Goal: Information Seeking & Learning: Check status

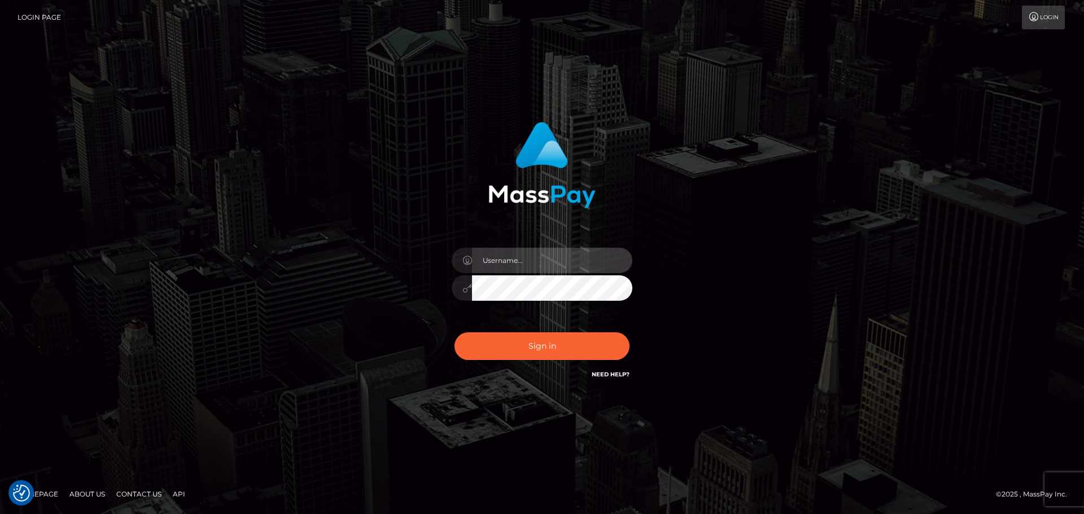
click at [481, 255] on input "text" at bounding box center [552, 260] width 160 height 25
type input "pschroll"
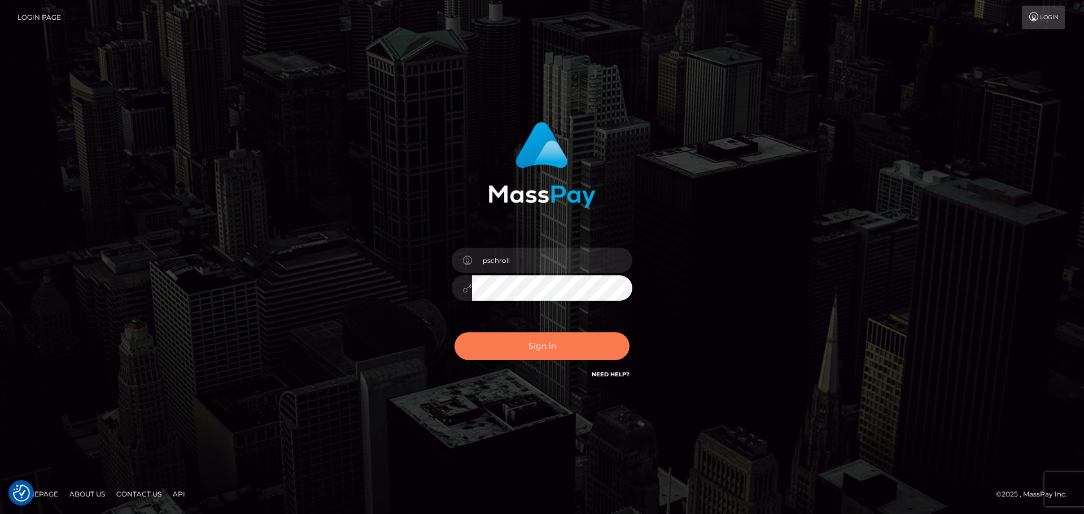
click at [536, 348] on button "Sign in" at bounding box center [542, 347] width 175 height 28
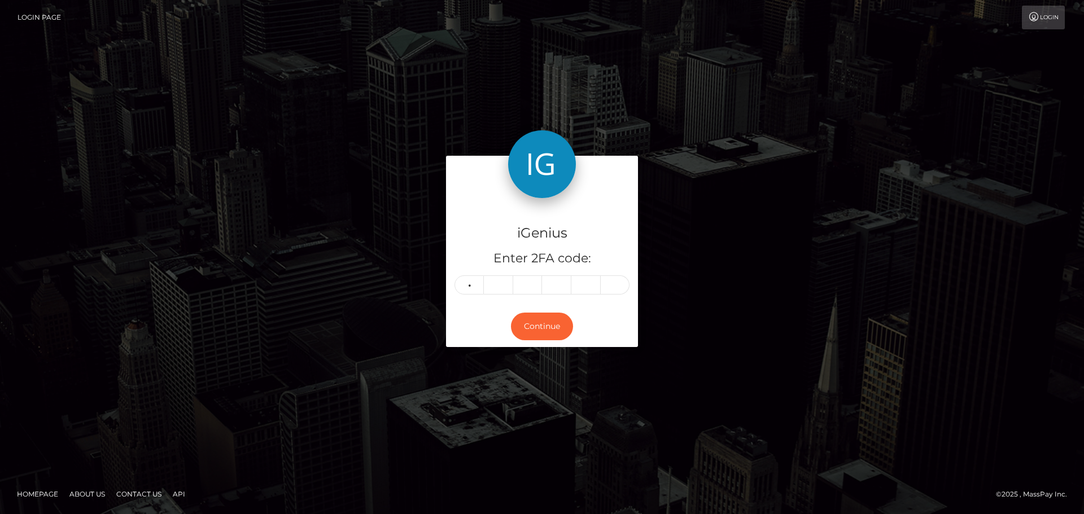
type input "9"
type input "7"
type input "6"
type input "2"
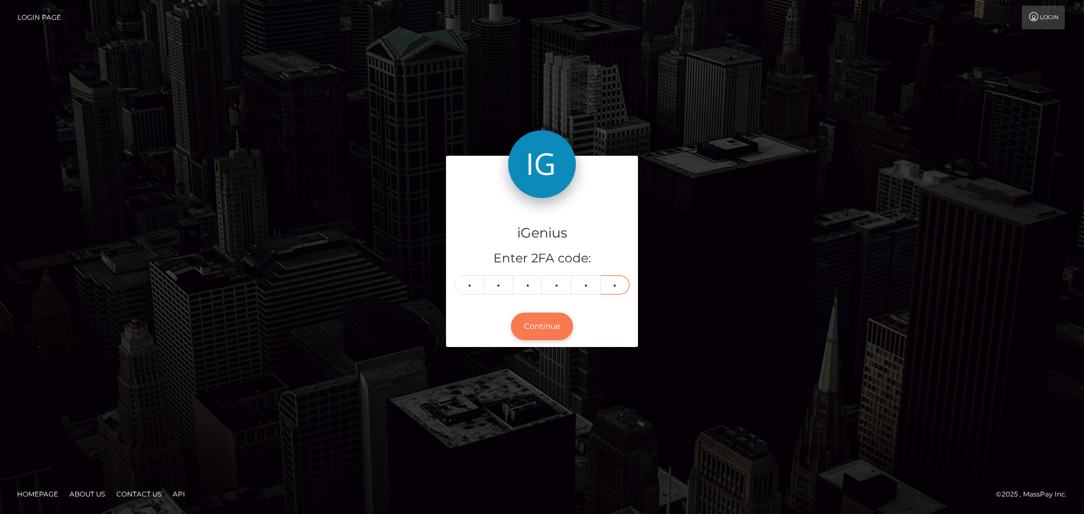
type input "0"
click at [529, 325] on button "Continue" at bounding box center [542, 327] width 62 height 28
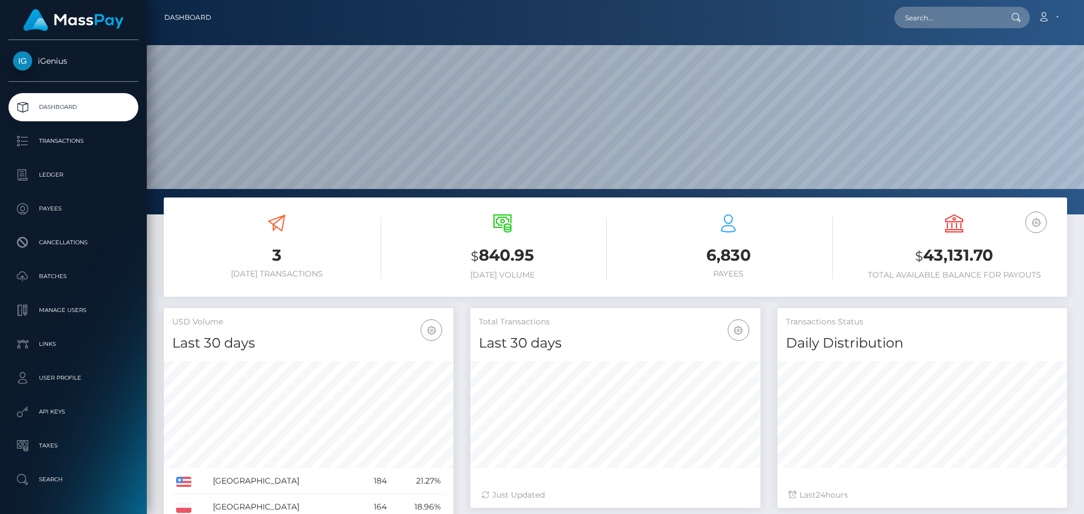
scroll to position [200, 290]
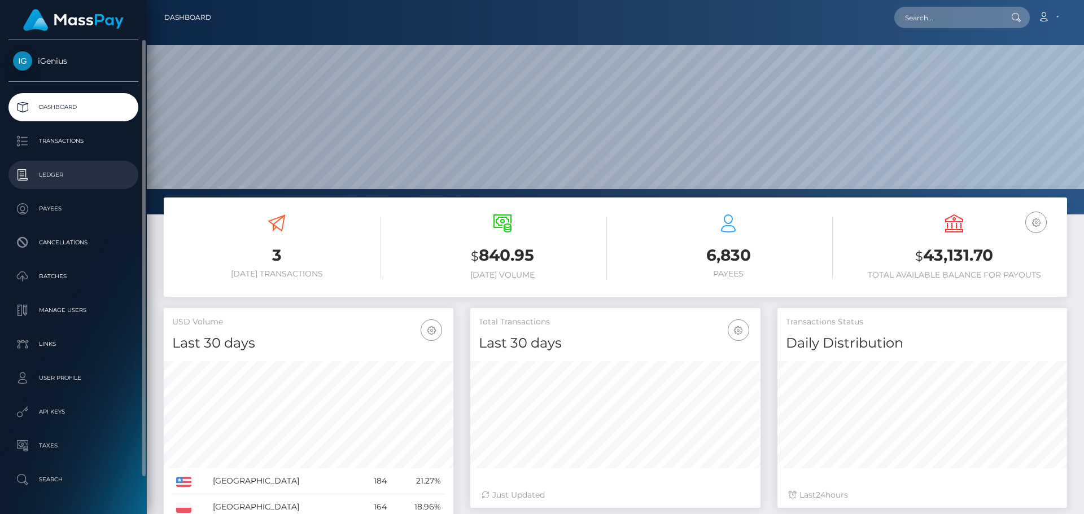
click at [49, 172] on p "Ledger" at bounding box center [73, 175] width 121 height 17
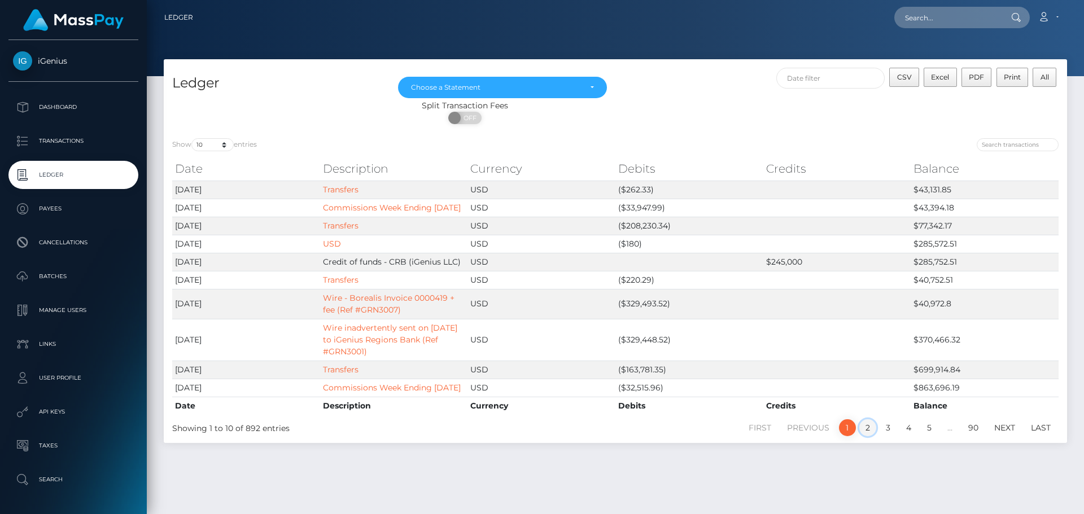
click at [869, 437] on link "2" at bounding box center [867, 428] width 17 height 17
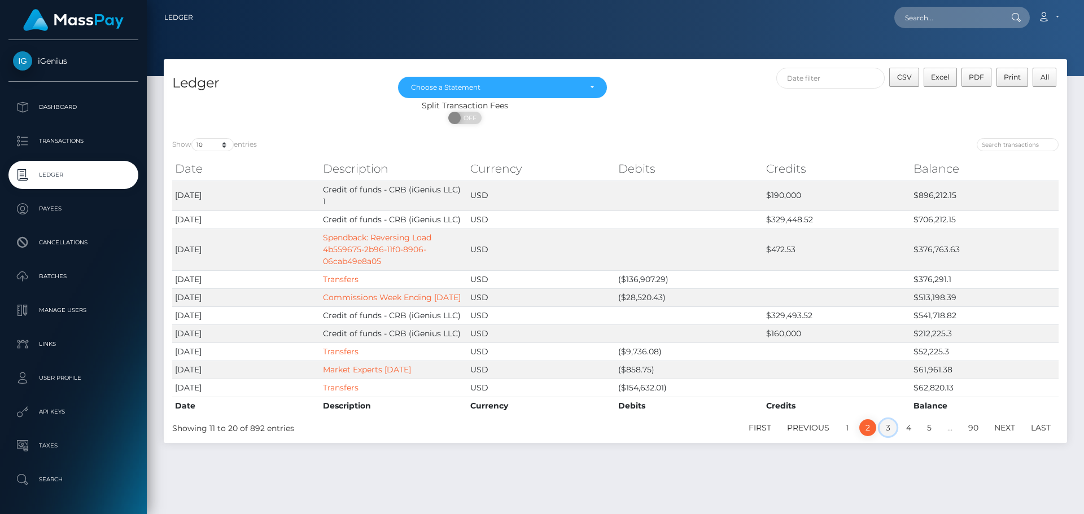
click at [891, 430] on link "3" at bounding box center [888, 428] width 17 height 17
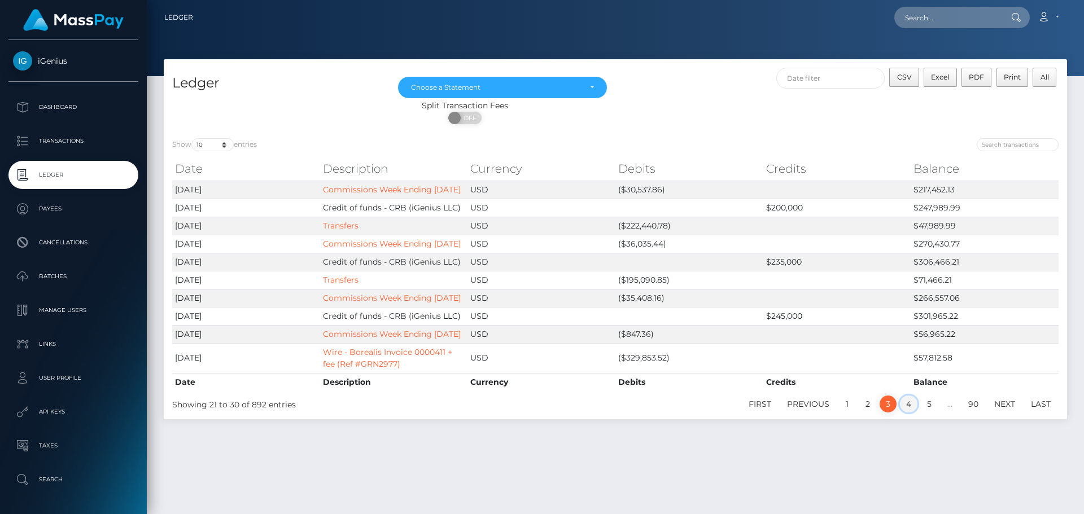
click at [911, 413] on link "4" at bounding box center [909, 404] width 18 height 17
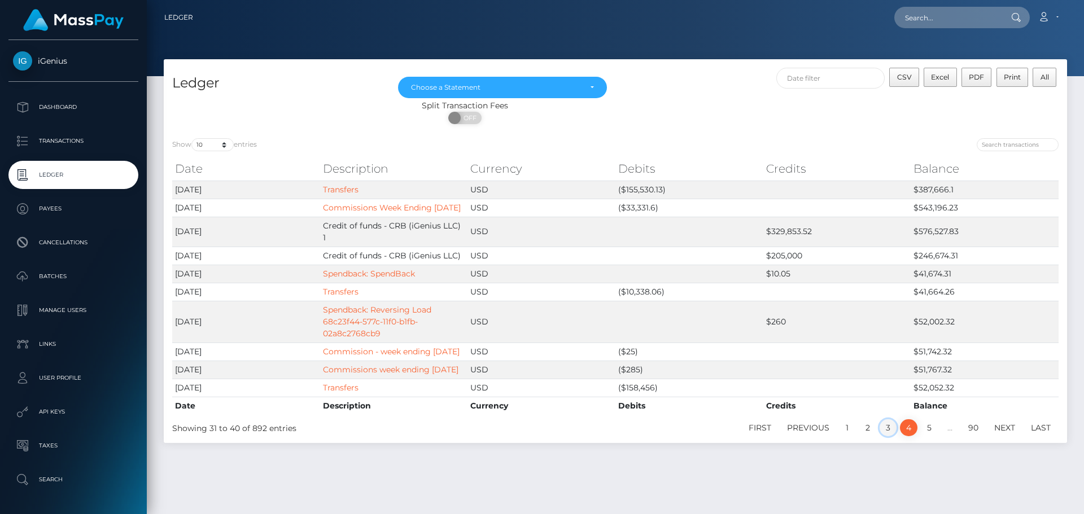
click at [888, 437] on link "3" at bounding box center [888, 428] width 17 height 17
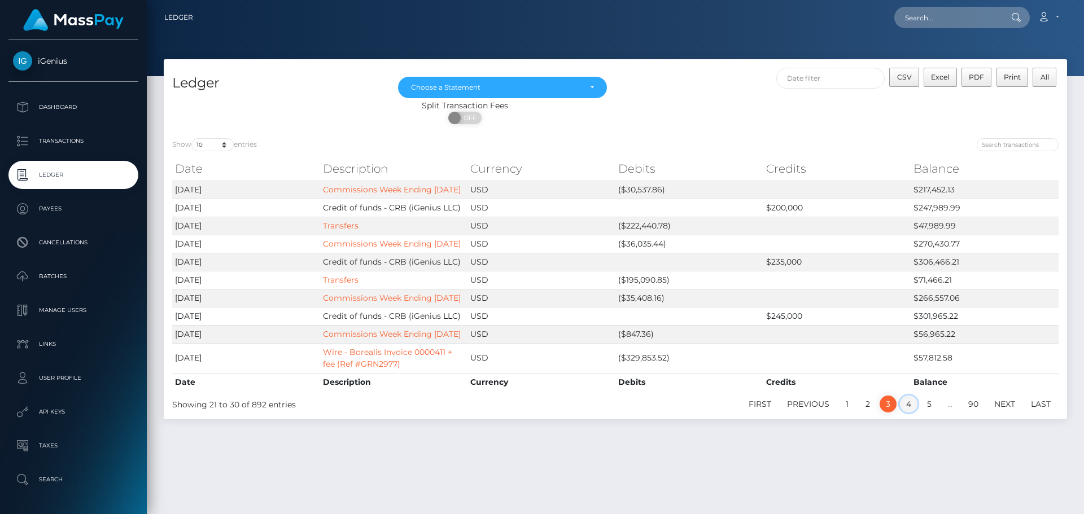
click at [906, 413] on link "4" at bounding box center [909, 404] width 18 height 17
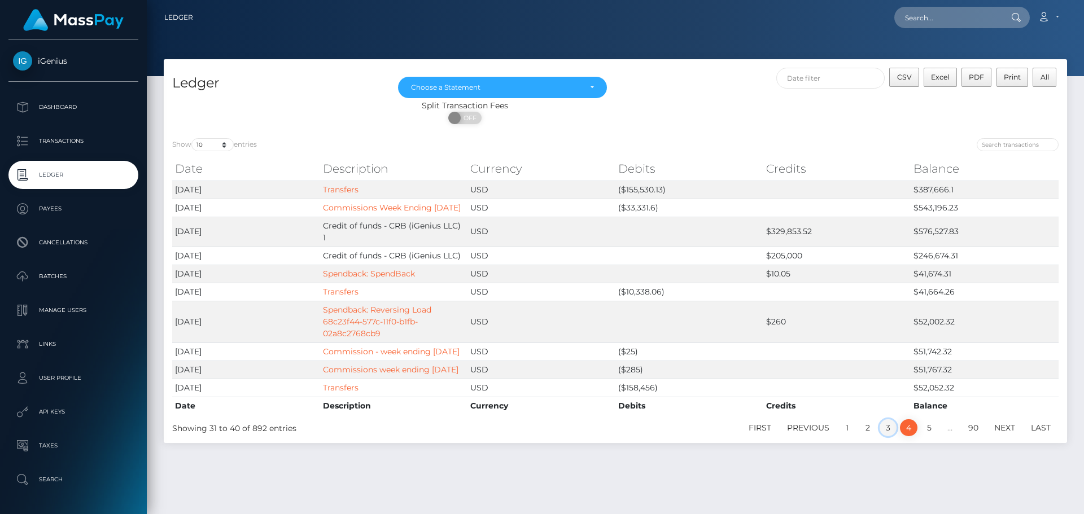
click at [889, 437] on link "3" at bounding box center [888, 428] width 17 height 17
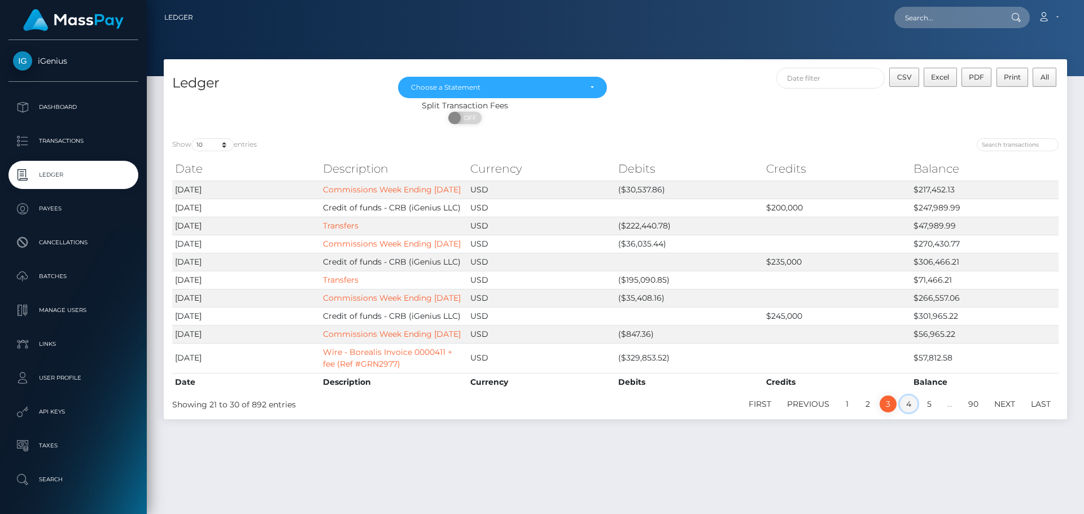
click at [913, 413] on link "4" at bounding box center [909, 404] width 18 height 17
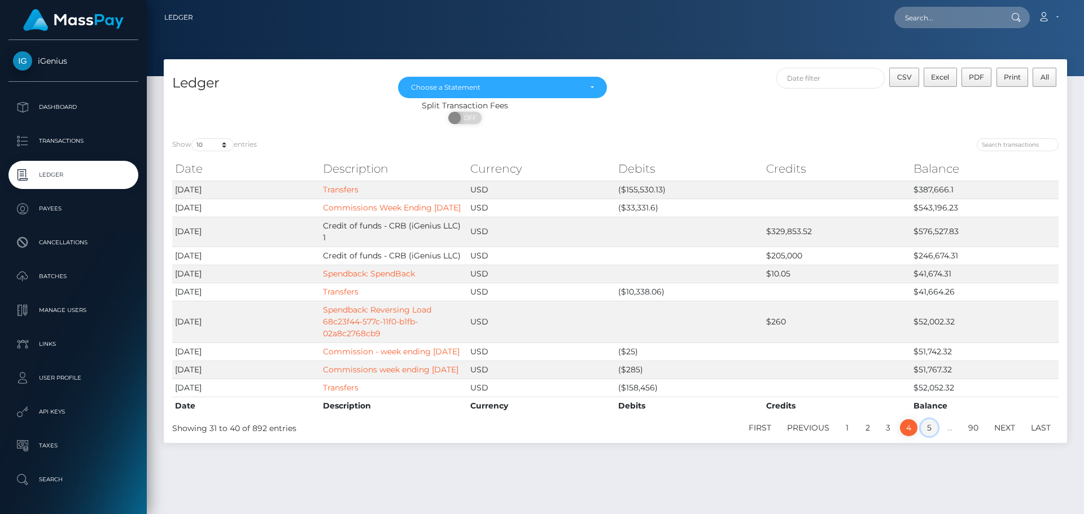
click at [934, 437] on link "5" at bounding box center [929, 428] width 17 height 17
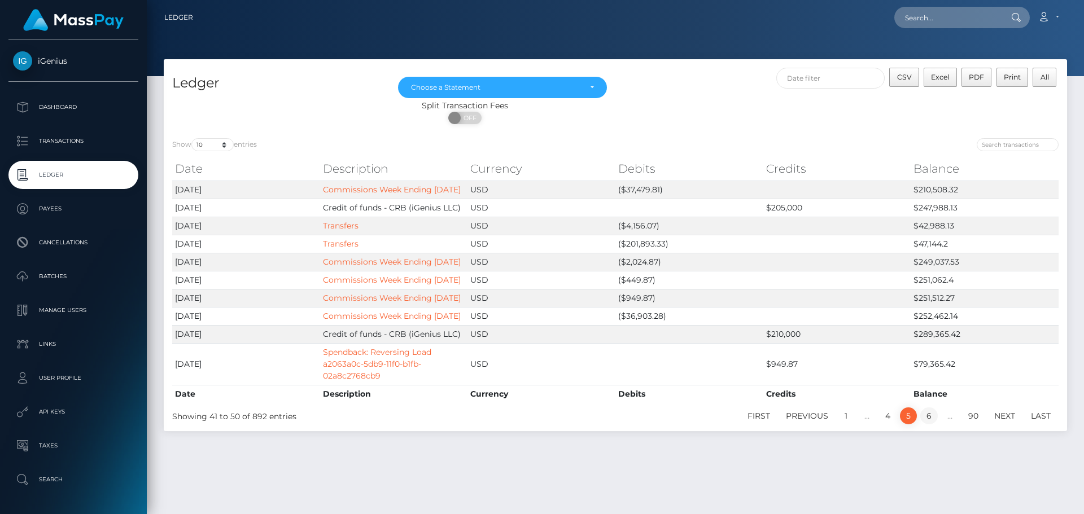
click at [933, 425] on link "6" at bounding box center [929, 416] width 18 height 17
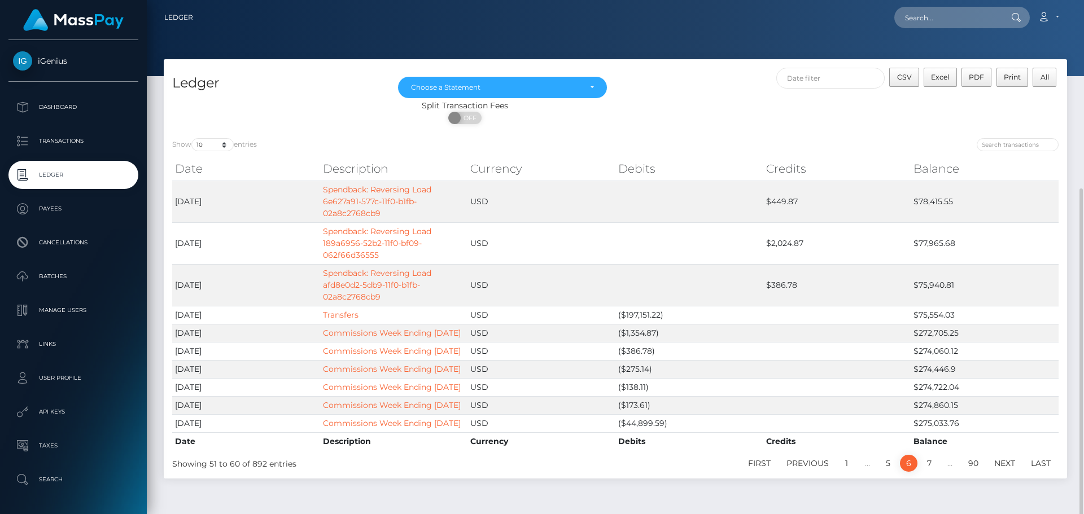
scroll to position [103, 0]
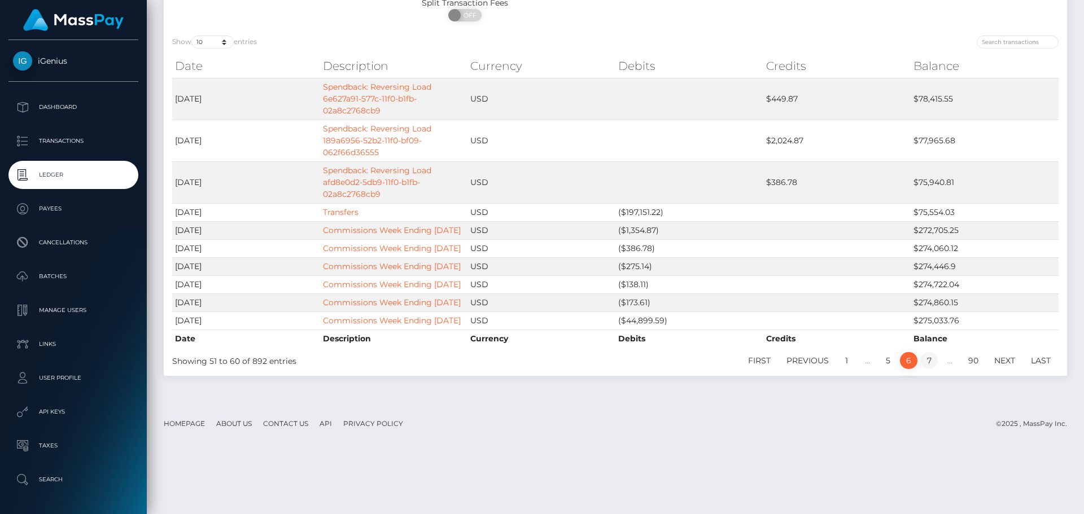
click at [932, 369] on link "7" at bounding box center [929, 360] width 17 height 17
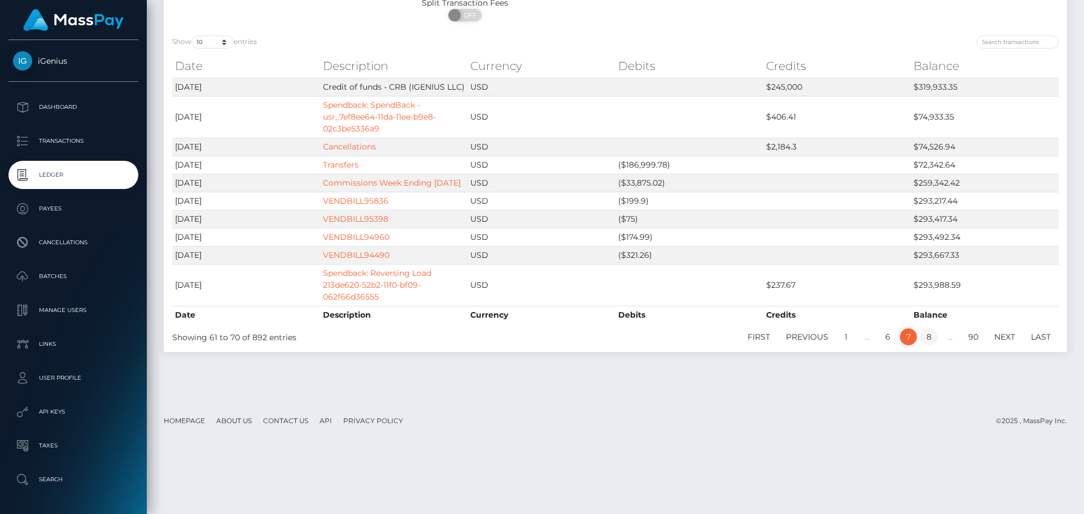
click at [927, 346] on link "8" at bounding box center [929, 337] width 18 height 17
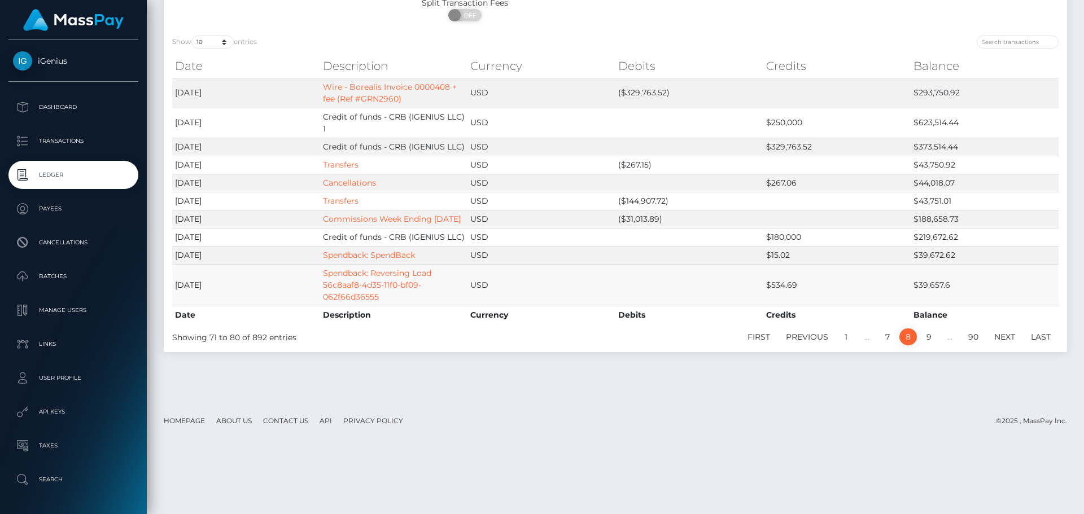
scroll to position [0, 0]
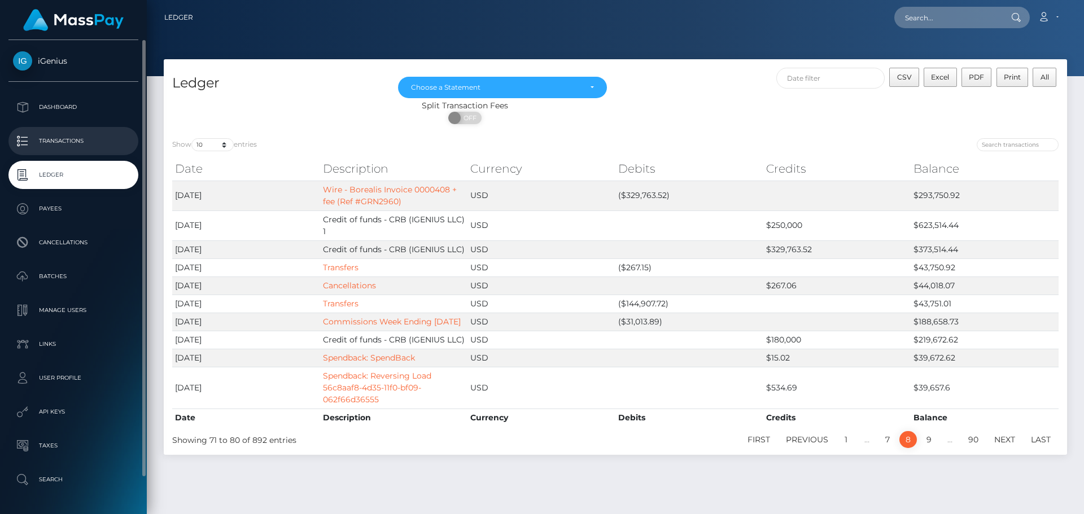
click at [77, 141] on p "Transactions" at bounding box center [73, 141] width 121 height 17
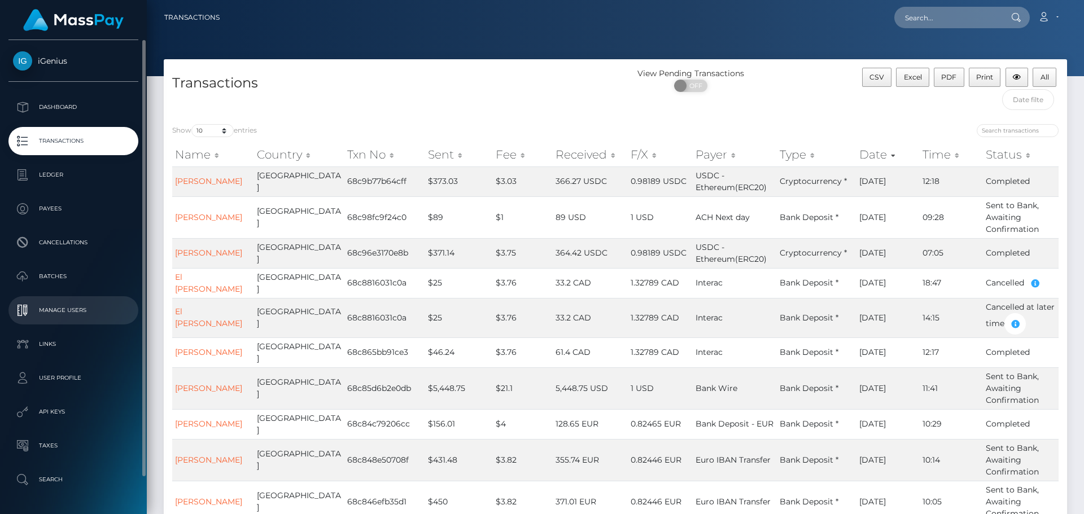
scroll to position [38, 0]
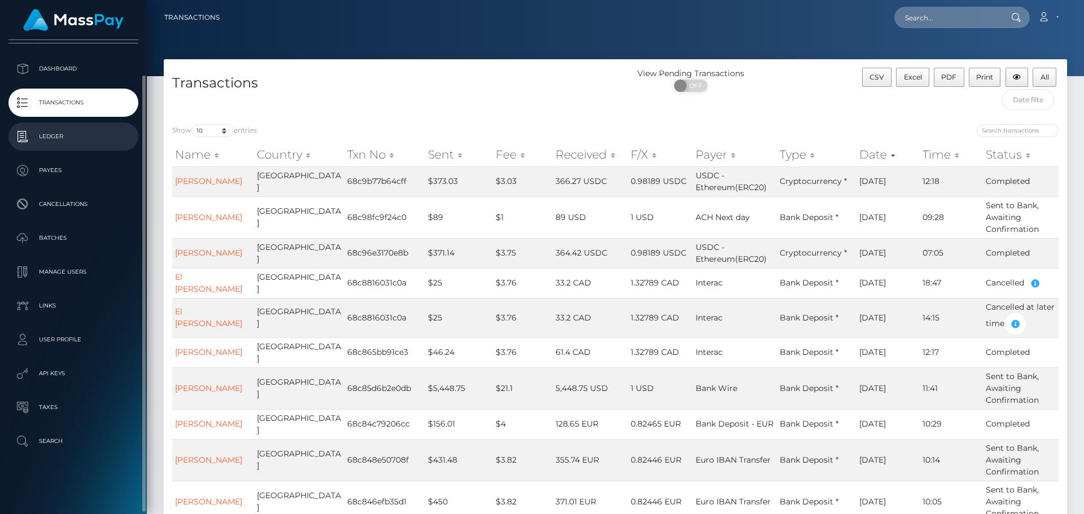
click at [47, 141] on p "Ledger" at bounding box center [73, 136] width 121 height 17
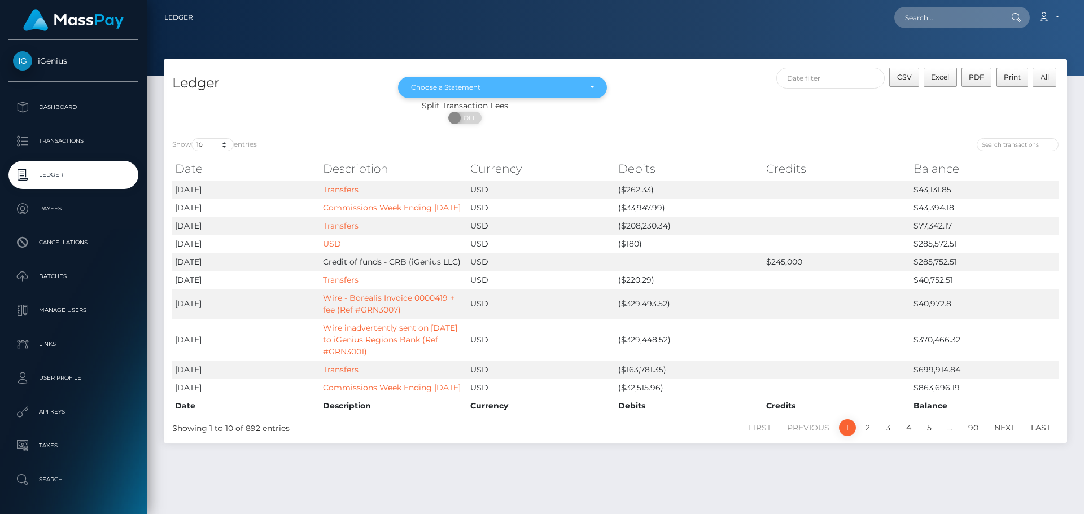
click at [541, 98] on div "Choose a Statement" at bounding box center [502, 87] width 209 height 21
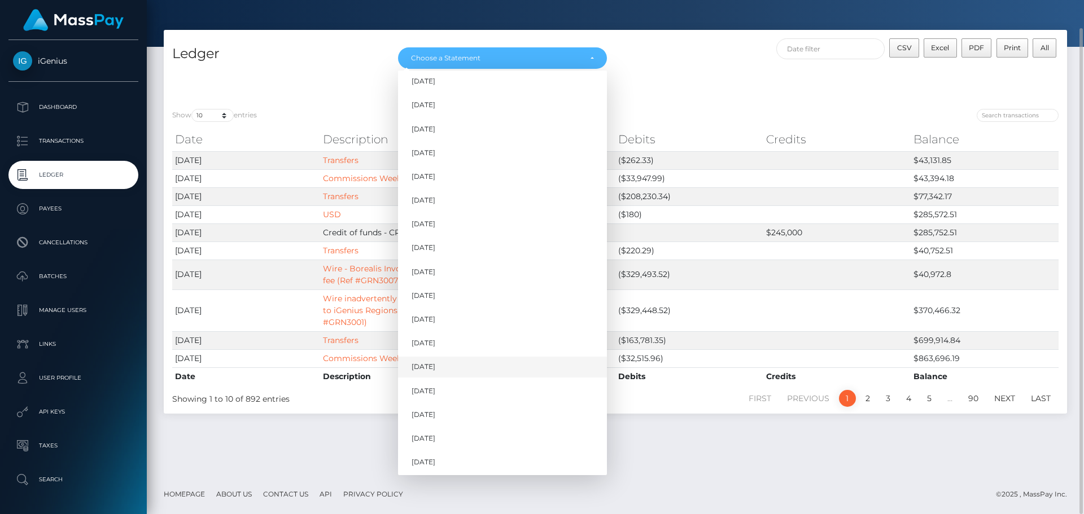
scroll to position [462, 0]
click at [435, 414] on span "[DATE]" at bounding box center [424, 413] width 24 height 10
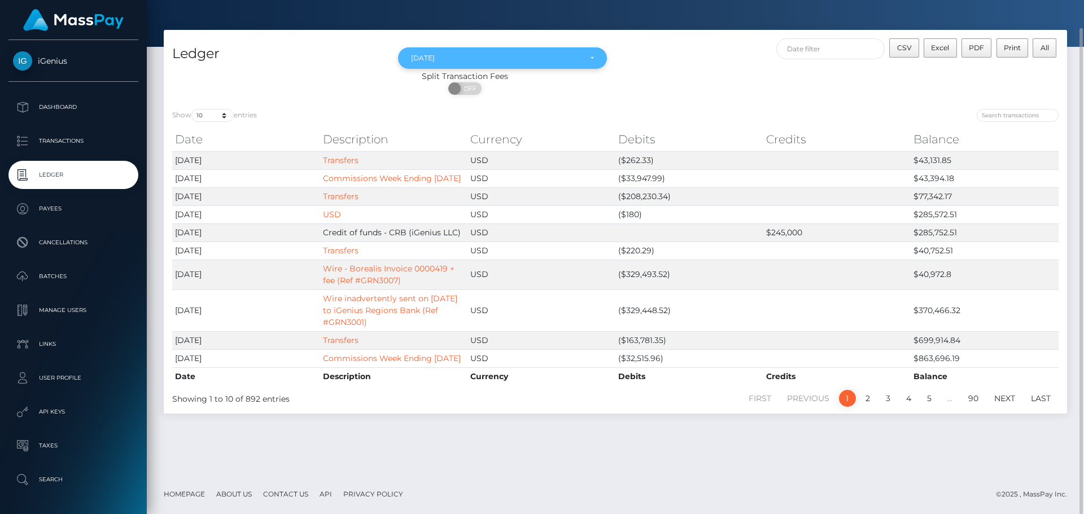
click at [551, 53] on div "[DATE]" at bounding box center [502, 57] width 209 height 21
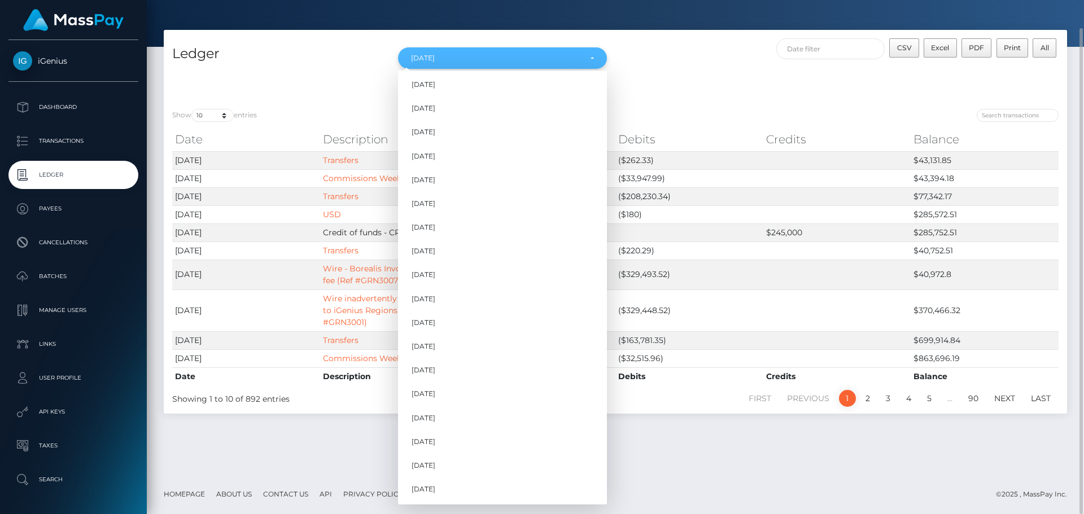
scroll to position [433, 0]
click at [434, 468] on span "[DATE]" at bounding box center [424, 466] width 24 height 10
select select "[DATE]"
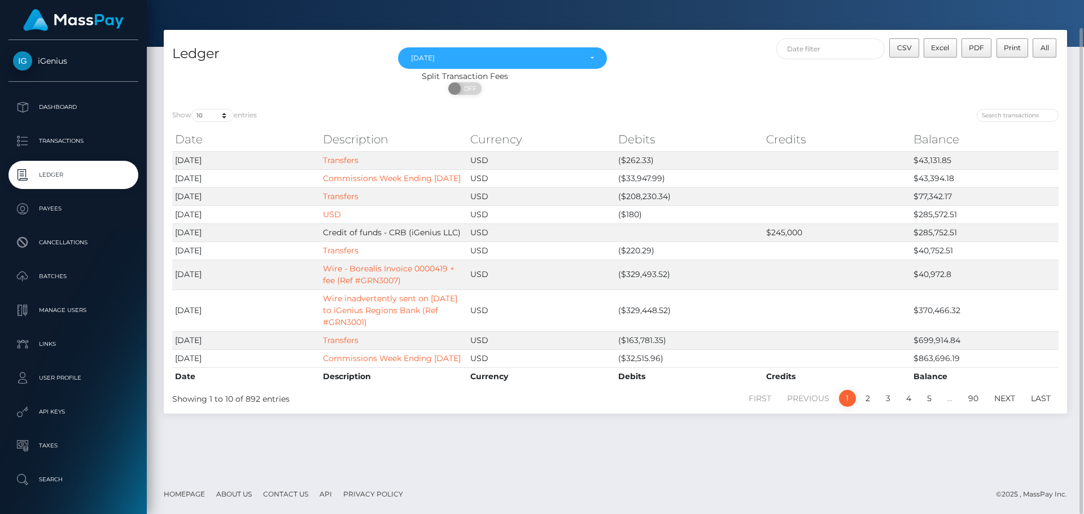
click at [719, 89] on div "ON OFF" at bounding box center [465, 91] width 603 height 18
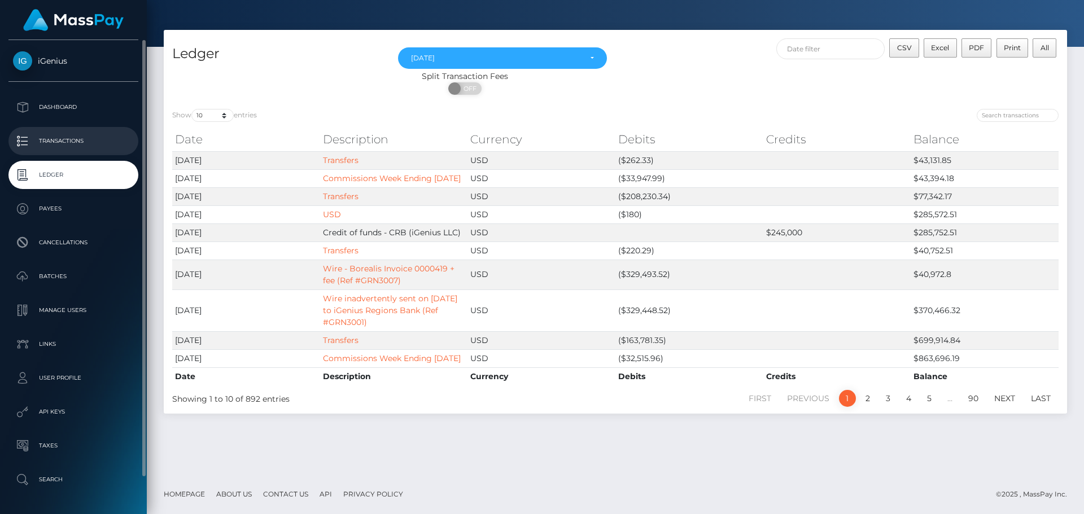
click at [70, 145] on p "Transactions" at bounding box center [73, 141] width 121 height 17
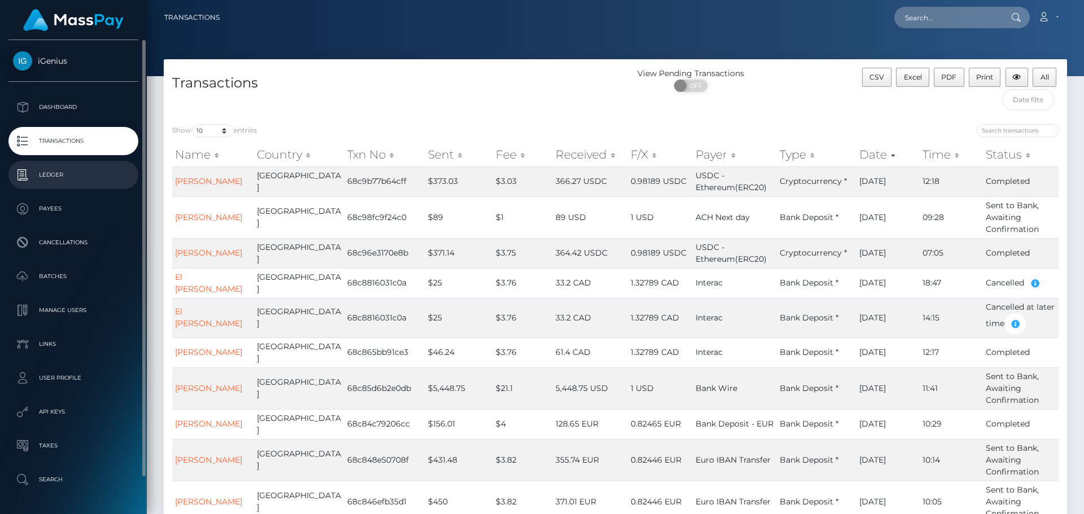
click at [55, 173] on p "Ledger" at bounding box center [73, 175] width 121 height 17
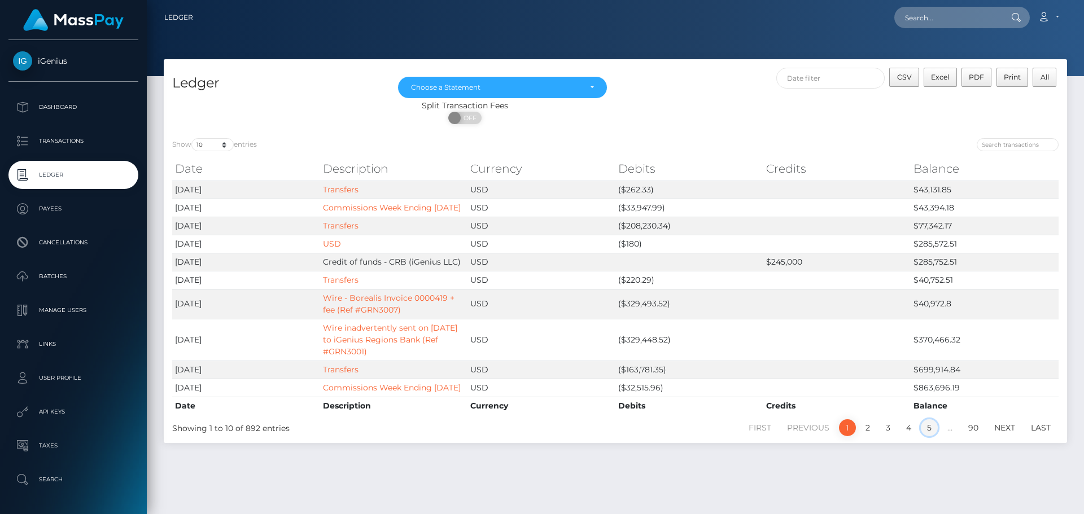
click at [930, 437] on link "5" at bounding box center [929, 428] width 17 height 17
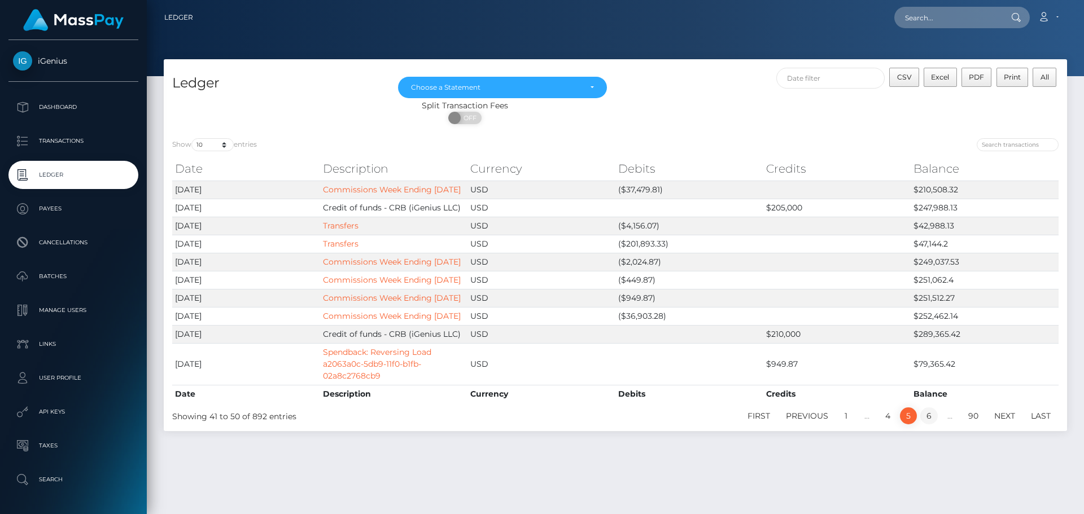
click at [930, 425] on link "6" at bounding box center [929, 416] width 18 height 17
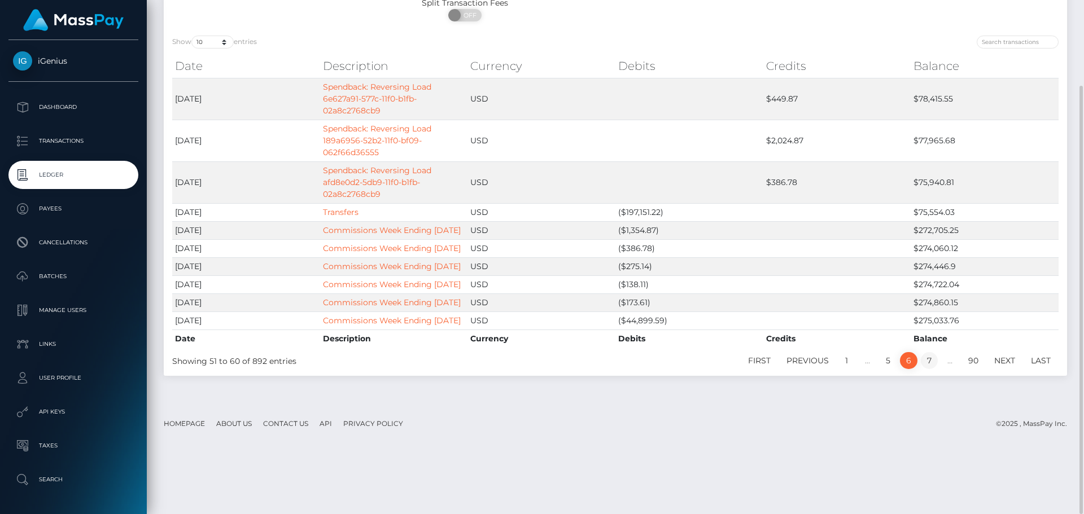
click at [931, 369] on link "7" at bounding box center [929, 360] width 17 height 17
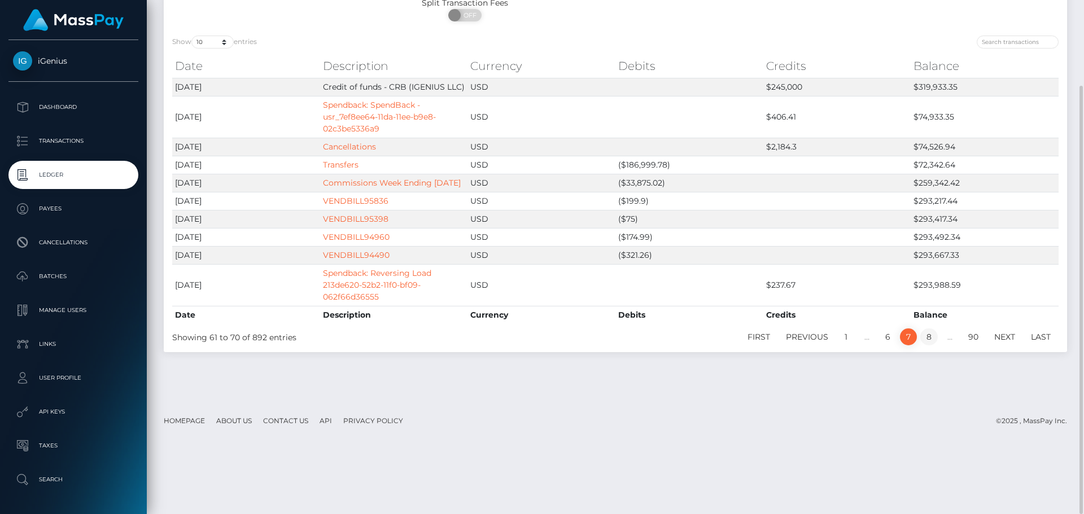
click at [932, 346] on link "8" at bounding box center [929, 337] width 18 height 17
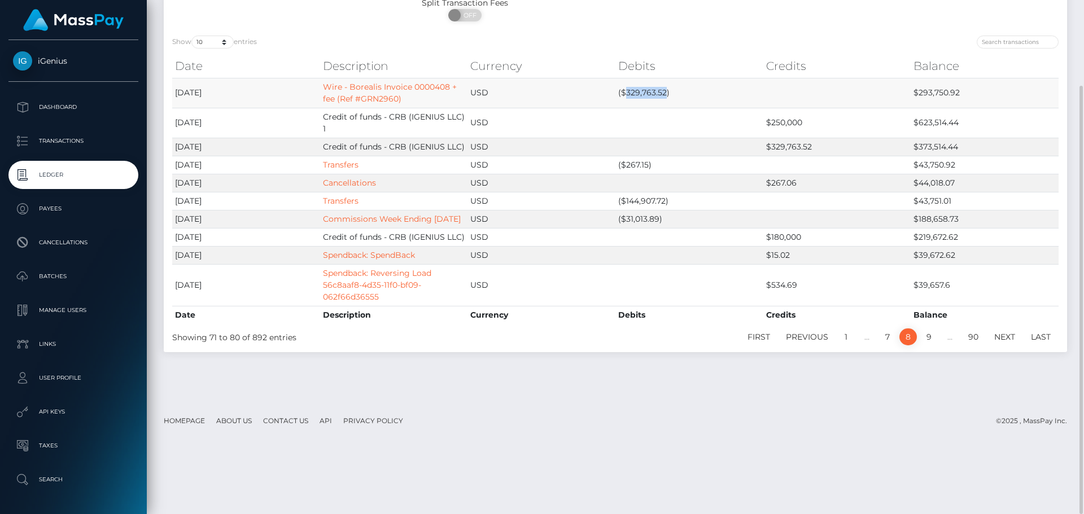
drag, startPoint x: 627, startPoint y: 91, endPoint x: 665, endPoint y: 97, distance: 38.9
click at [665, 97] on td "($329,763.52)" at bounding box center [690, 93] width 148 height 30
copy td "329,763.52"
